Goal: Transaction & Acquisition: Purchase product/service

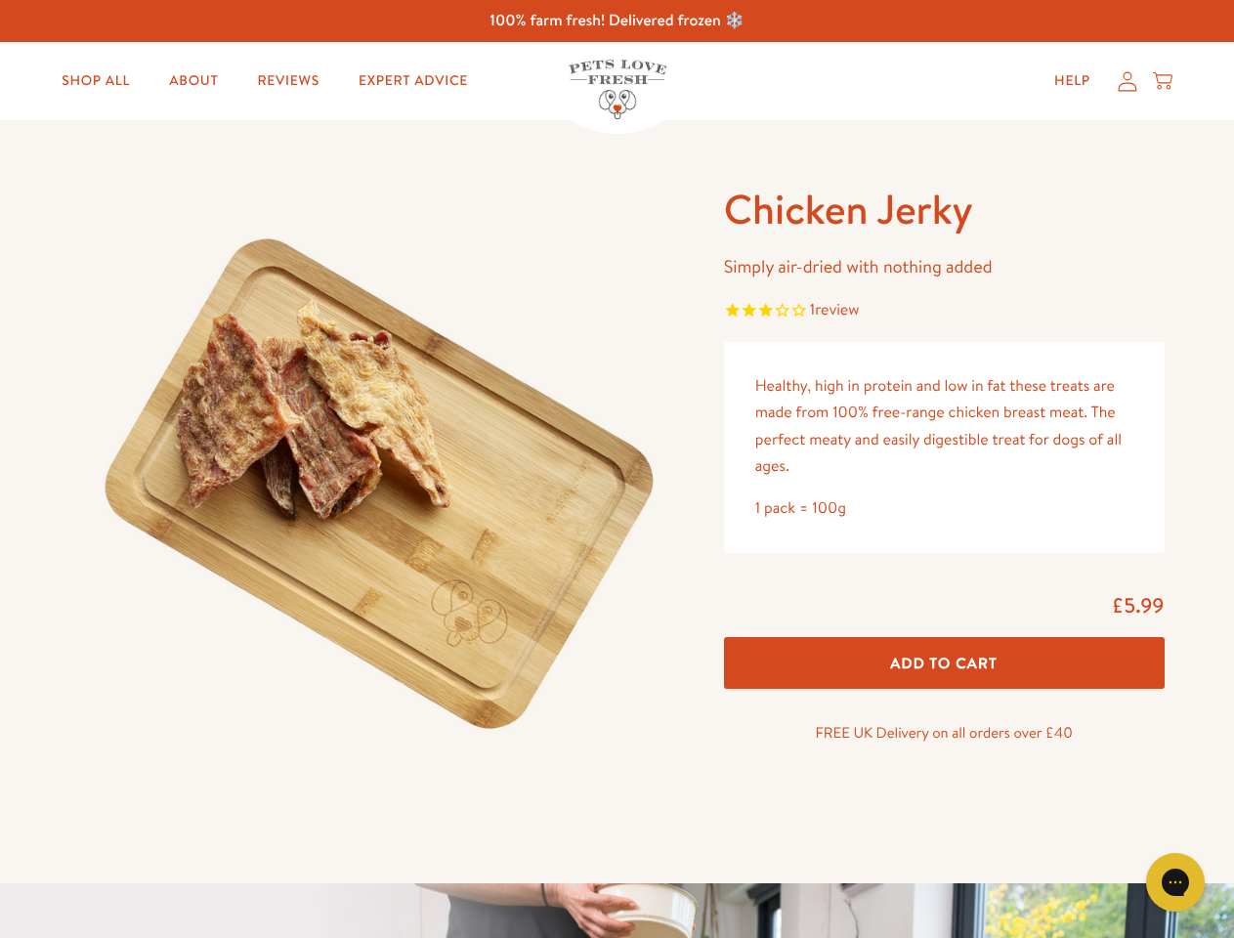
click at [616, 469] on img at bounding box center [373, 486] width 607 height 607
click at [944, 312] on span "1 review" at bounding box center [944, 311] width 441 height 29
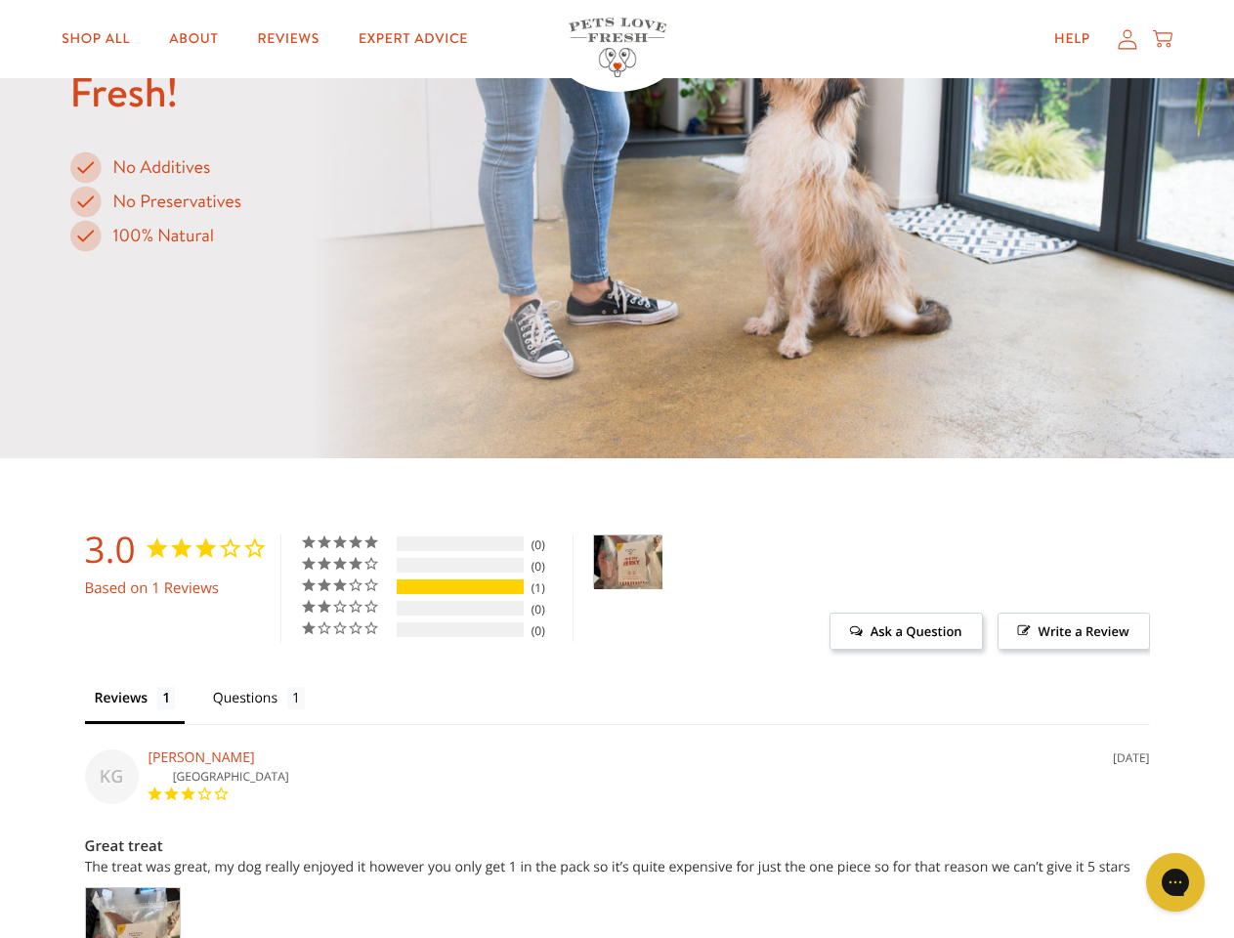
click at [944, 661] on div "3.0 Based on 1 Reviews 5 ★ 0% 0 4 ★ 0% 0 3 ★ 100% 1 2 ★ 0%" at bounding box center [617, 597] width 1065 height 127
click at [1175, 882] on icon "Gorgias live chat" at bounding box center [1174, 881] width 19 height 19
